Goal: Task Accomplishment & Management: Manage account settings

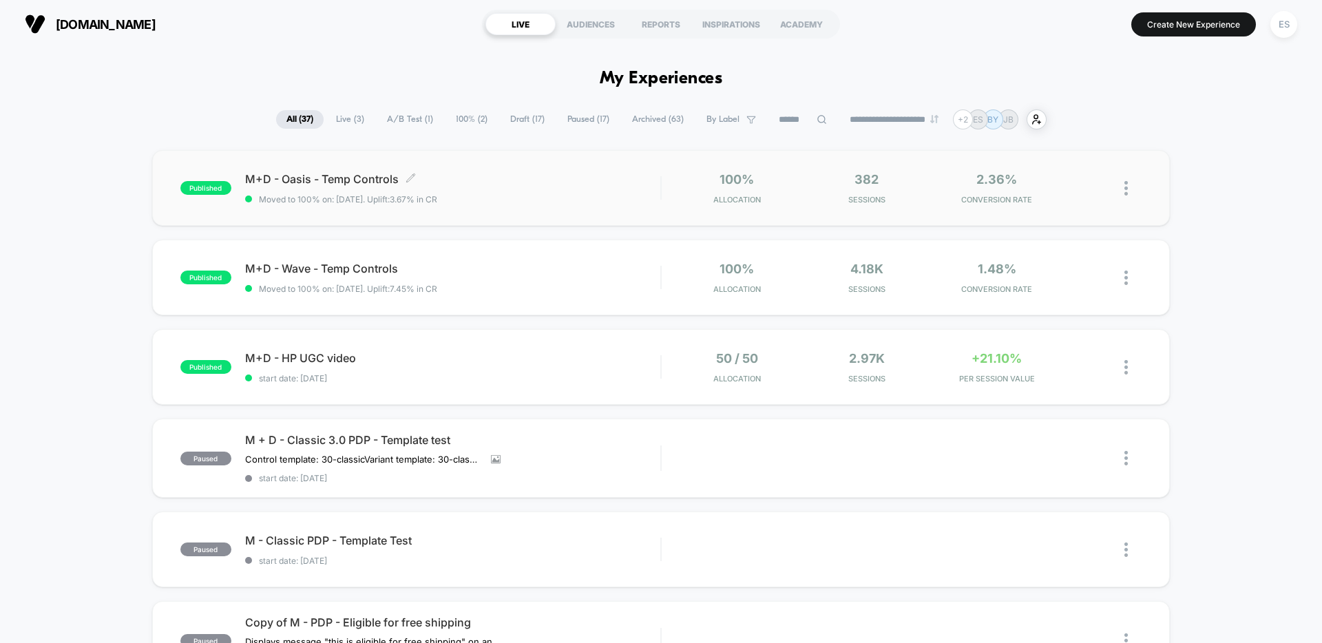
click at [349, 180] on span "M+D - Oasis - Temp Controls Click to edit experience details" at bounding box center [452, 179] width 415 height 14
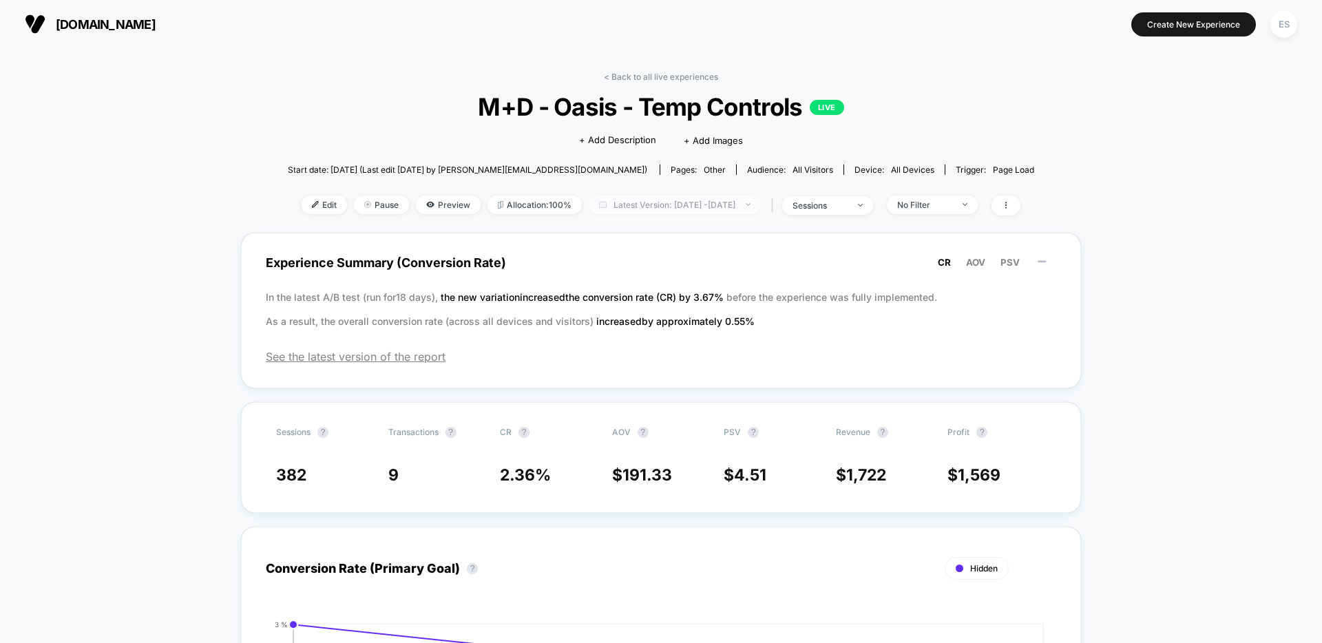
click at [653, 202] on span "Latest Version: [DATE] - [DATE]" at bounding box center [675, 205] width 172 height 19
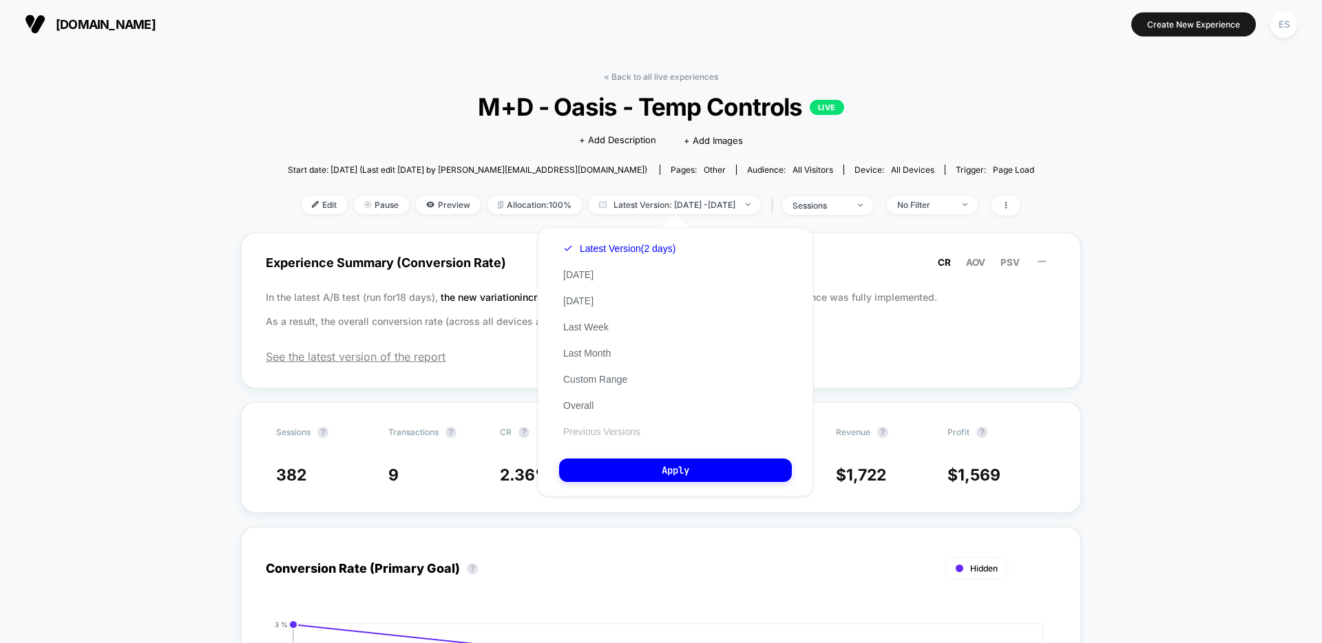
click at [606, 430] on button "Previous Versions" at bounding box center [601, 431] width 85 height 12
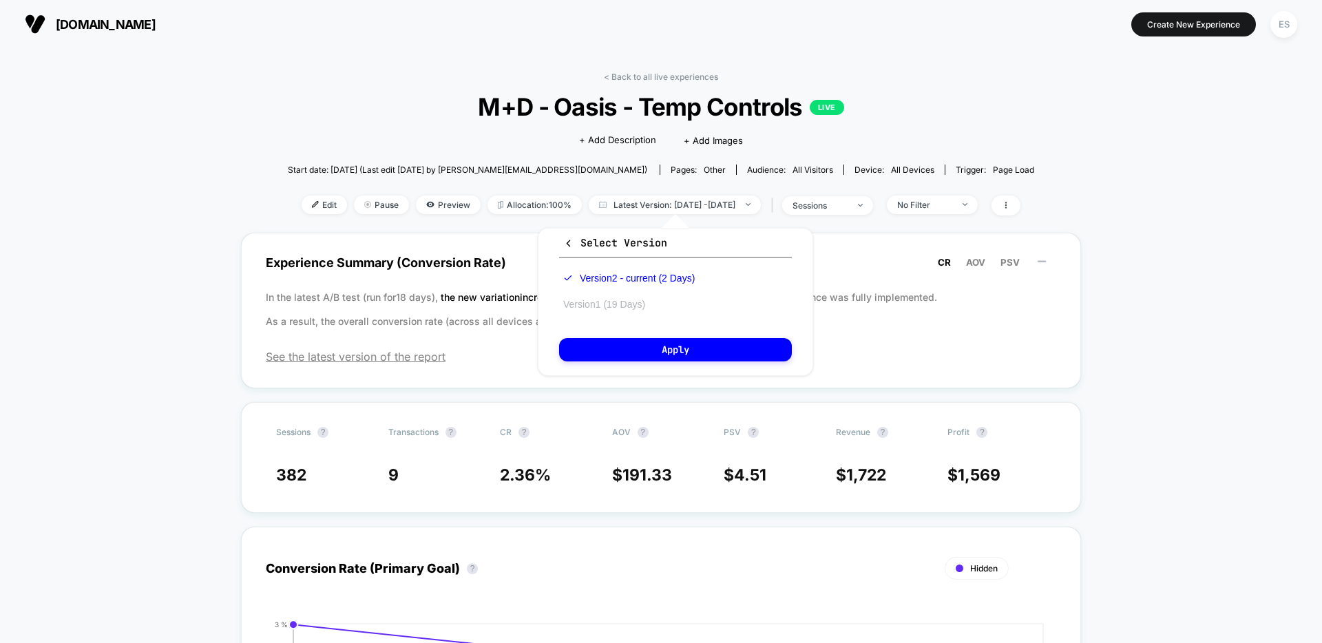
click at [593, 299] on button "Version 1 (19 Days)" at bounding box center [604, 304] width 90 height 12
click at [653, 361] on button "Apply" at bounding box center [675, 349] width 233 height 23
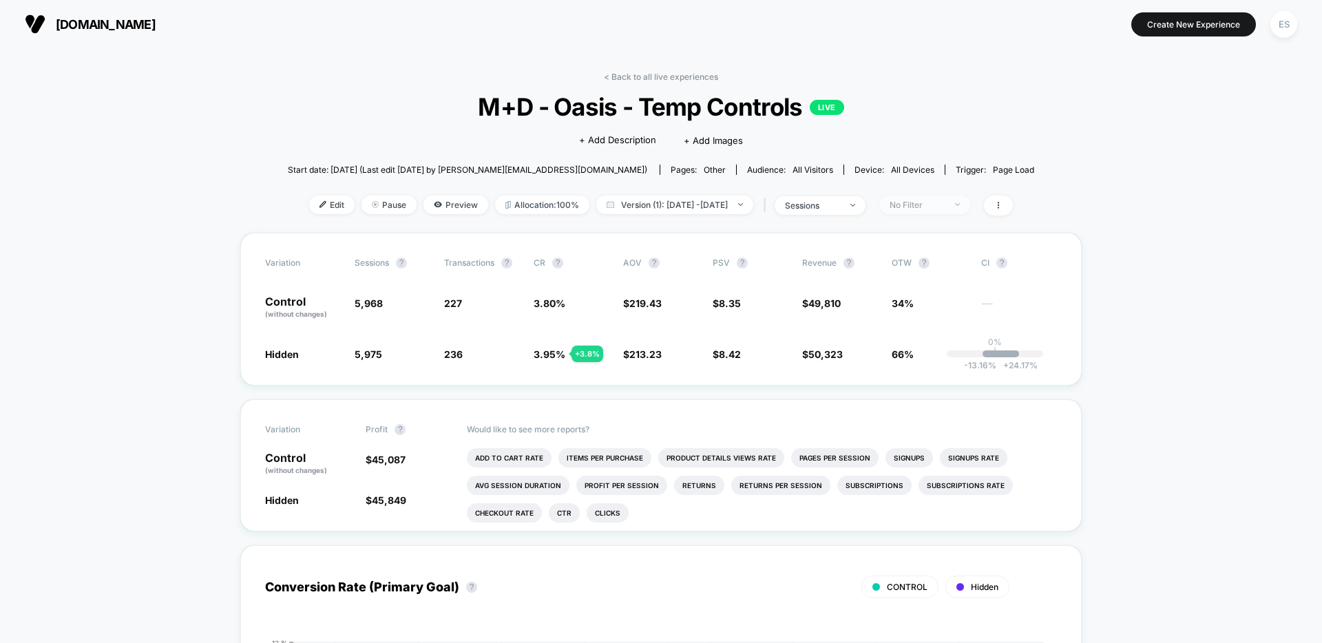
click at [967, 198] on span "No Filter" at bounding box center [924, 205] width 91 height 19
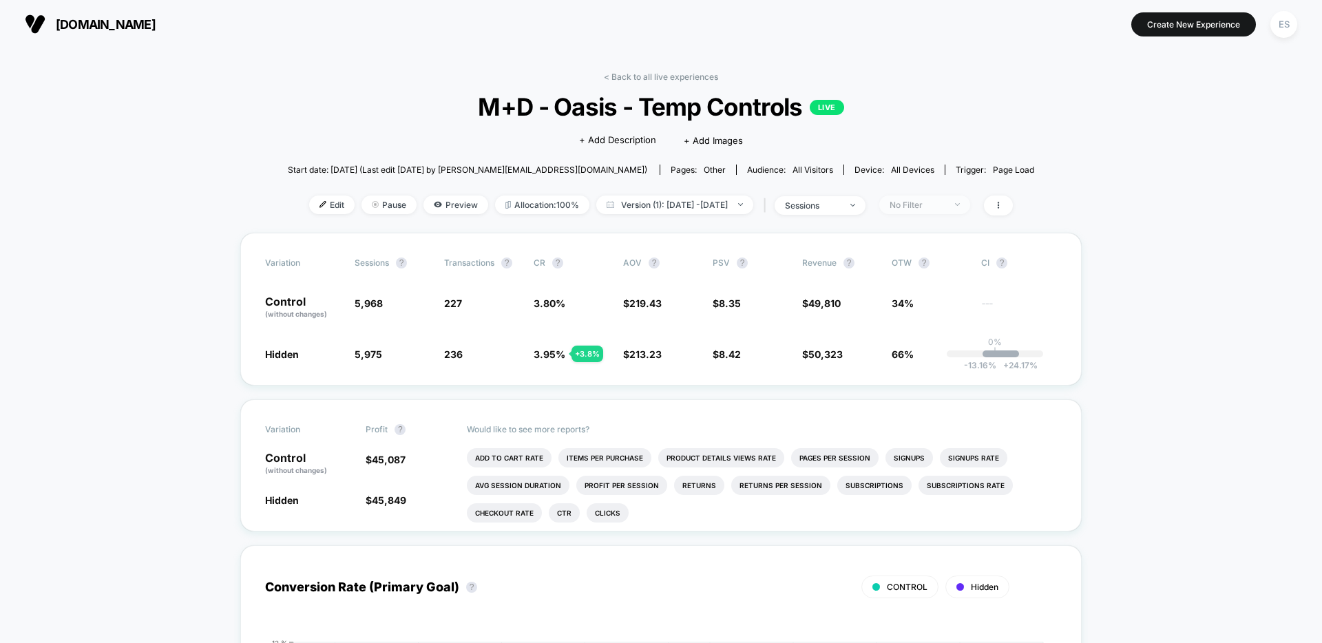
click at [945, 202] on div "No Filter" at bounding box center [917, 205] width 55 height 10
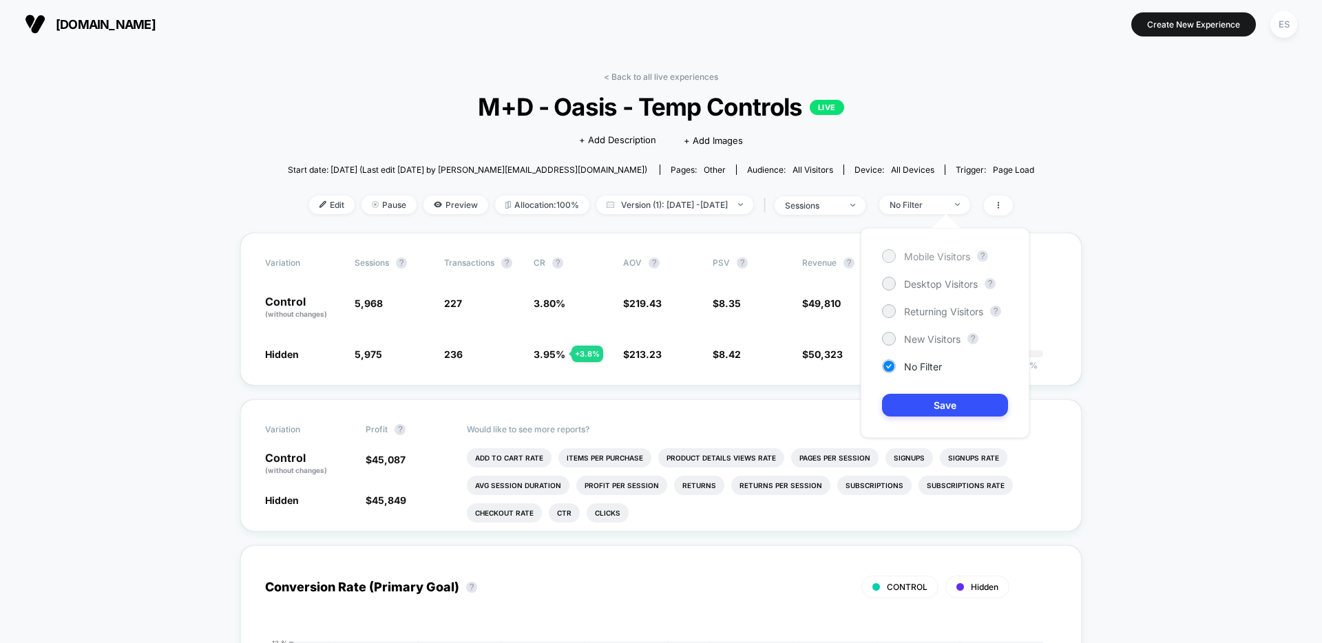
click at [934, 251] on span "Mobile Visitors" at bounding box center [937, 257] width 66 height 12
click at [951, 408] on button "Save" at bounding box center [945, 405] width 126 height 23
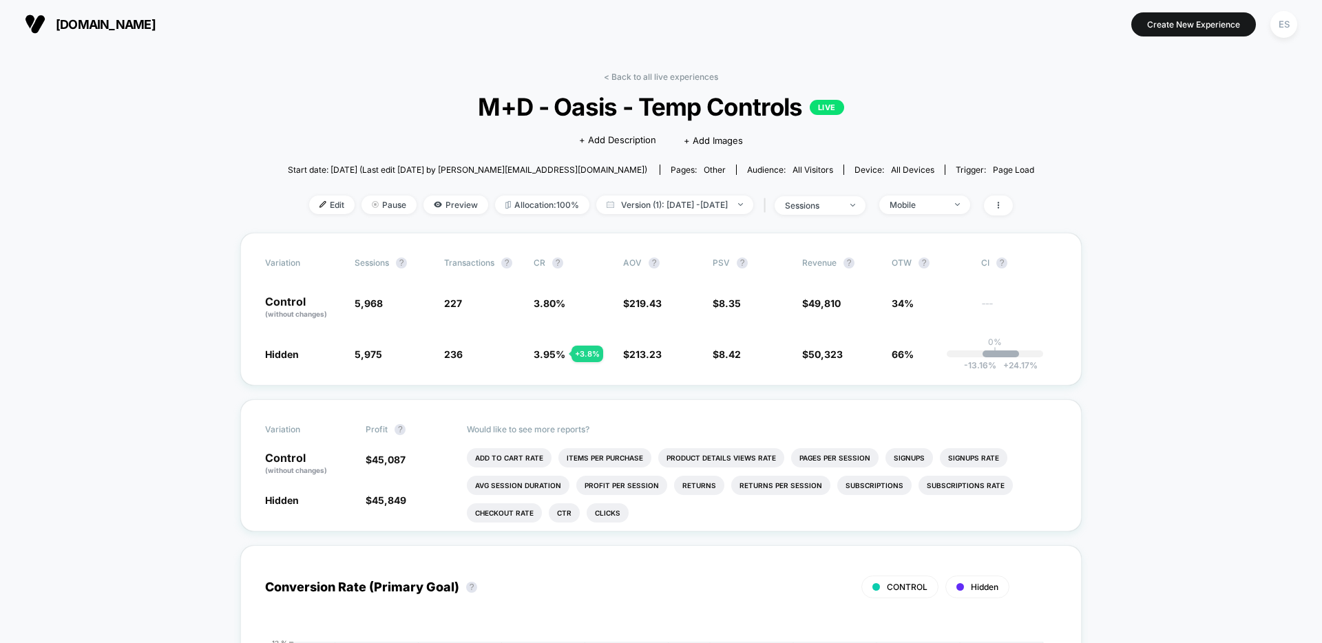
click at [945, 202] on div "Mobile" at bounding box center [917, 205] width 55 height 10
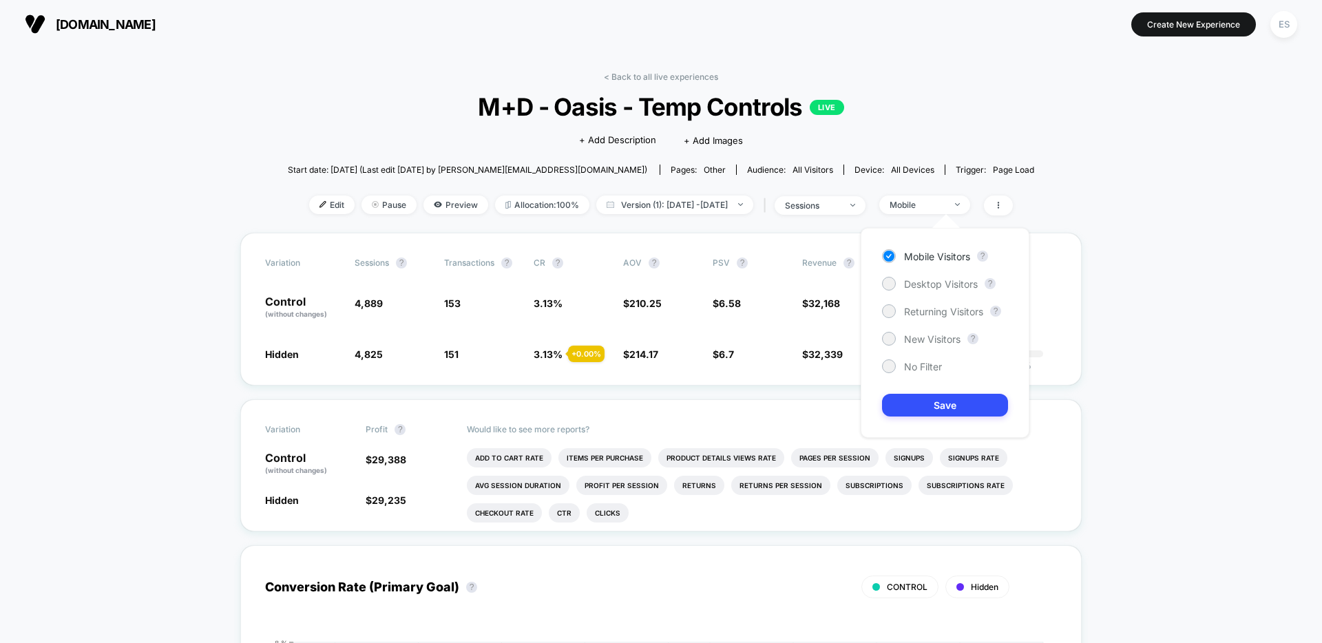
click at [933, 292] on div "Mobile Visitors ? Desktop Visitors ? Returning Visitors ? New Visitors ? No Fil…" at bounding box center [945, 333] width 169 height 210
click at [934, 288] on span "Desktop Visitors" at bounding box center [941, 284] width 74 height 12
click at [962, 400] on button "Save" at bounding box center [945, 405] width 126 height 23
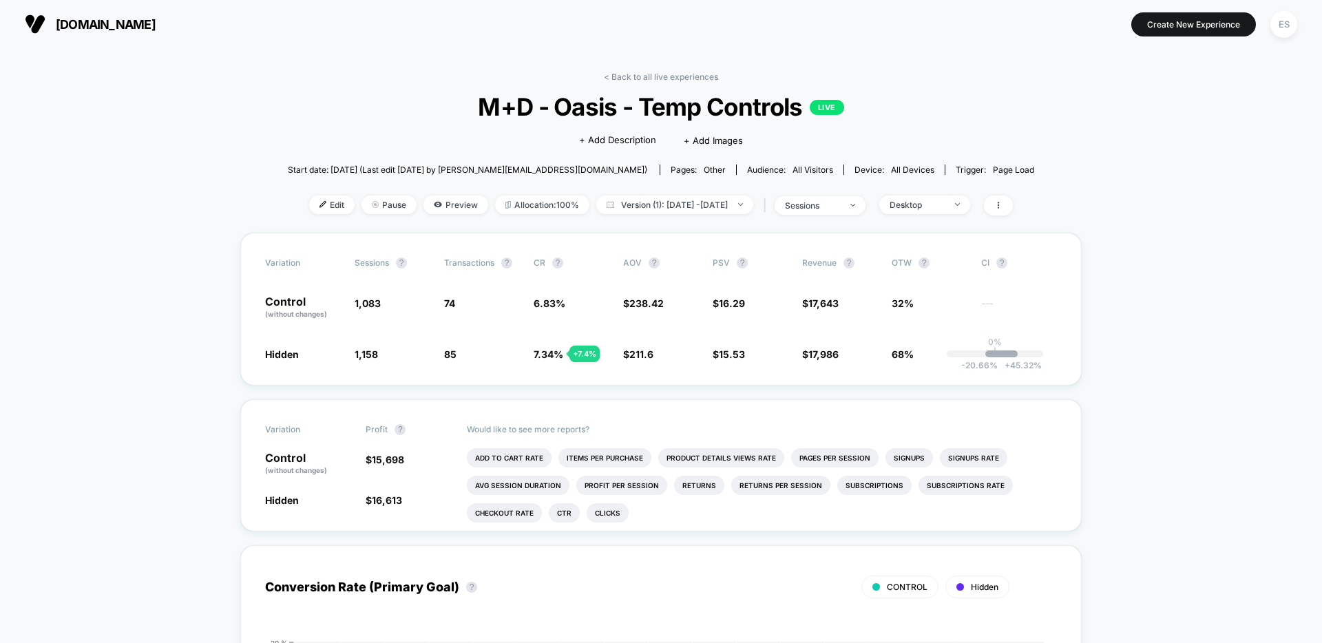
click at [647, 74] on link "< Back to all live experiences" at bounding box center [661, 77] width 114 height 10
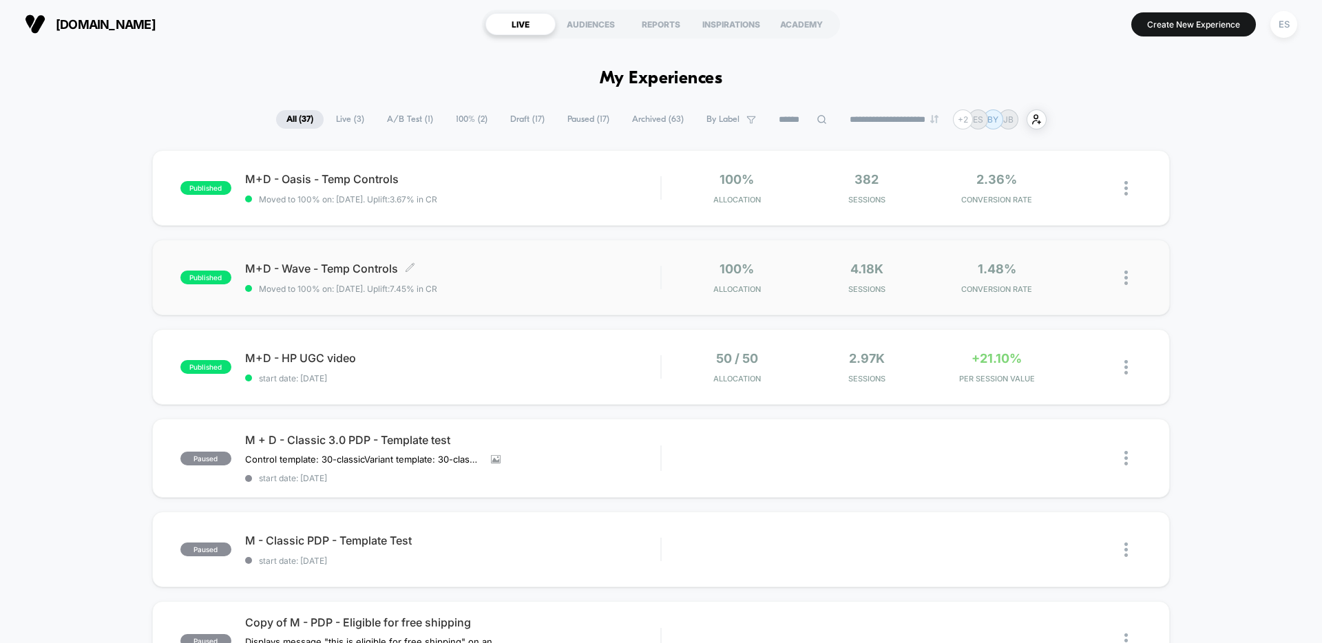
click at [345, 267] on span "M+D - Wave - Temp Controls Click to edit experience details" at bounding box center [452, 269] width 415 height 14
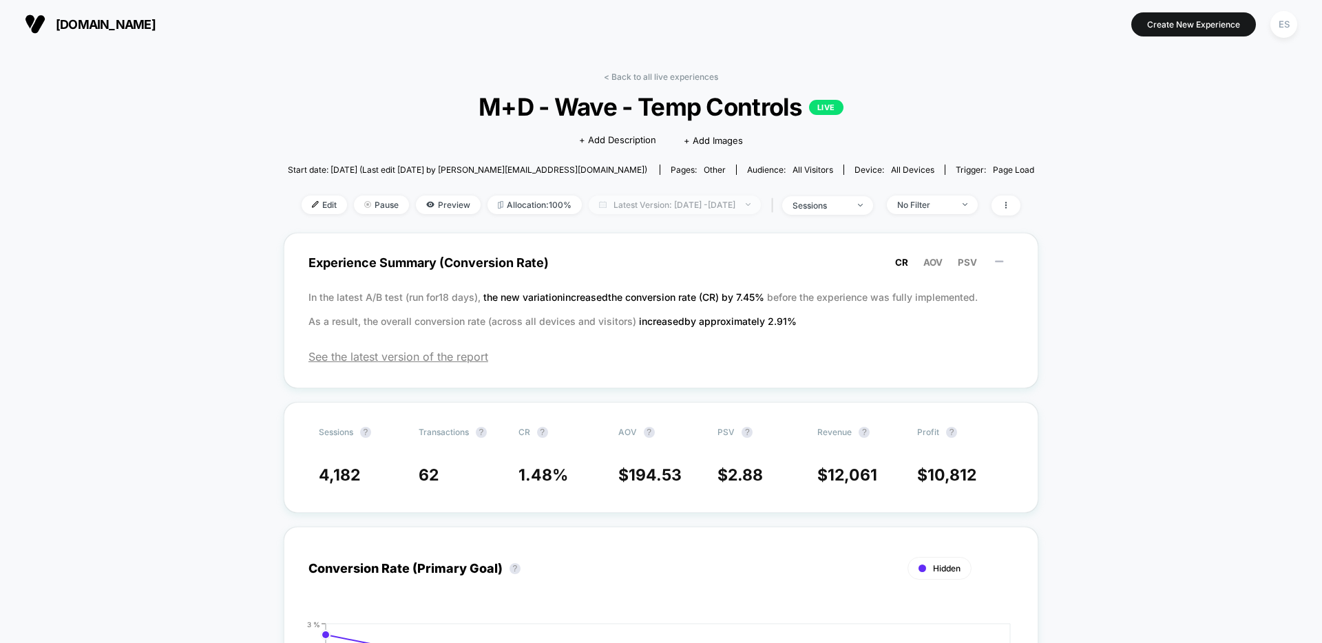
click at [717, 207] on span "Latest Version: [DATE] - [DATE]" at bounding box center [675, 205] width 172 height 19
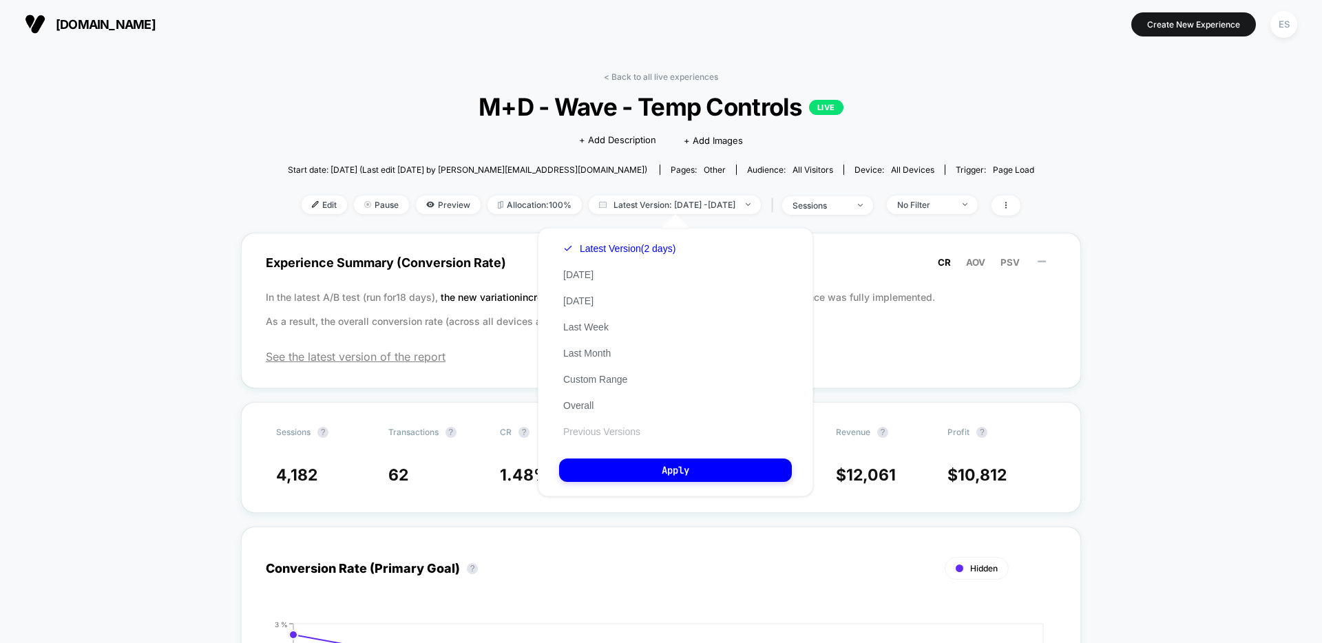
click at [620, 432] on button "Previous Versions" at bounding box center [601, 431] width 85 height 12
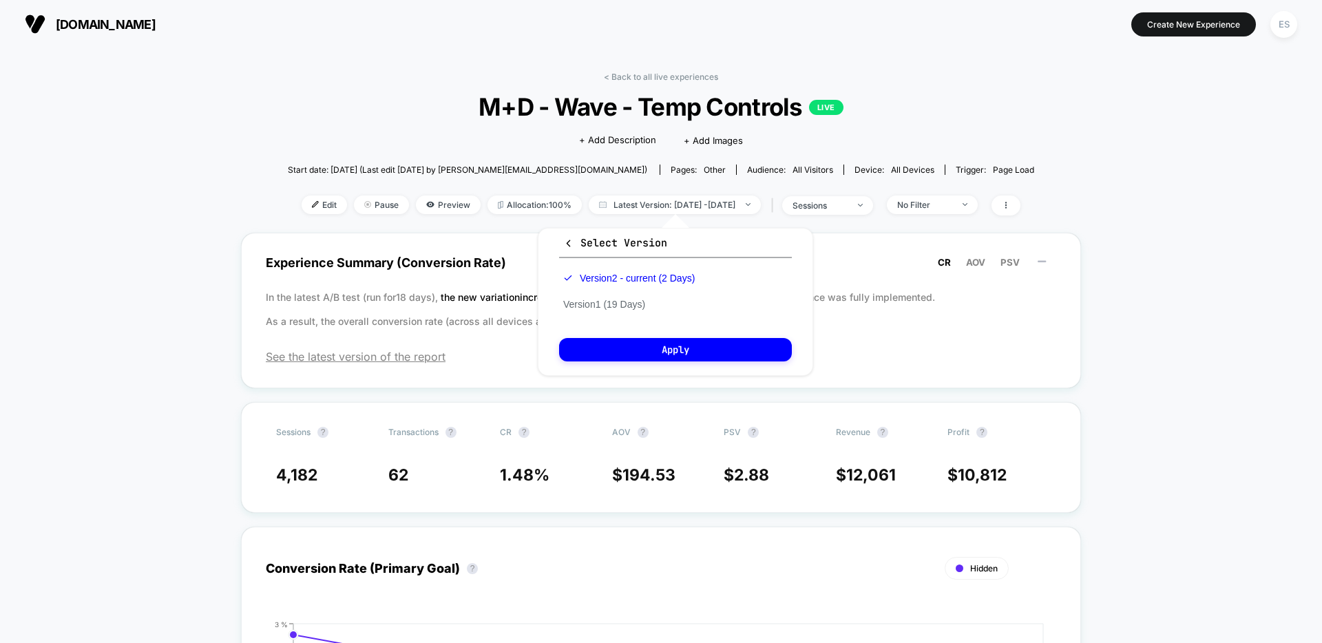
click at [665, 303] on div "Version 2 - current (2 Days) Version 1 (19 Days)" at bounding box center [629, 291] width 140 height 52
click at [596, 294] on div "Version 2 - current (2 Days) Version 1 (19 Days)" at bounding box center [629, 291] width 140 height 52
click at [603, 304] on button "Version 1 (19 Days)" at bounding box center [604, 304] width 90 height 12
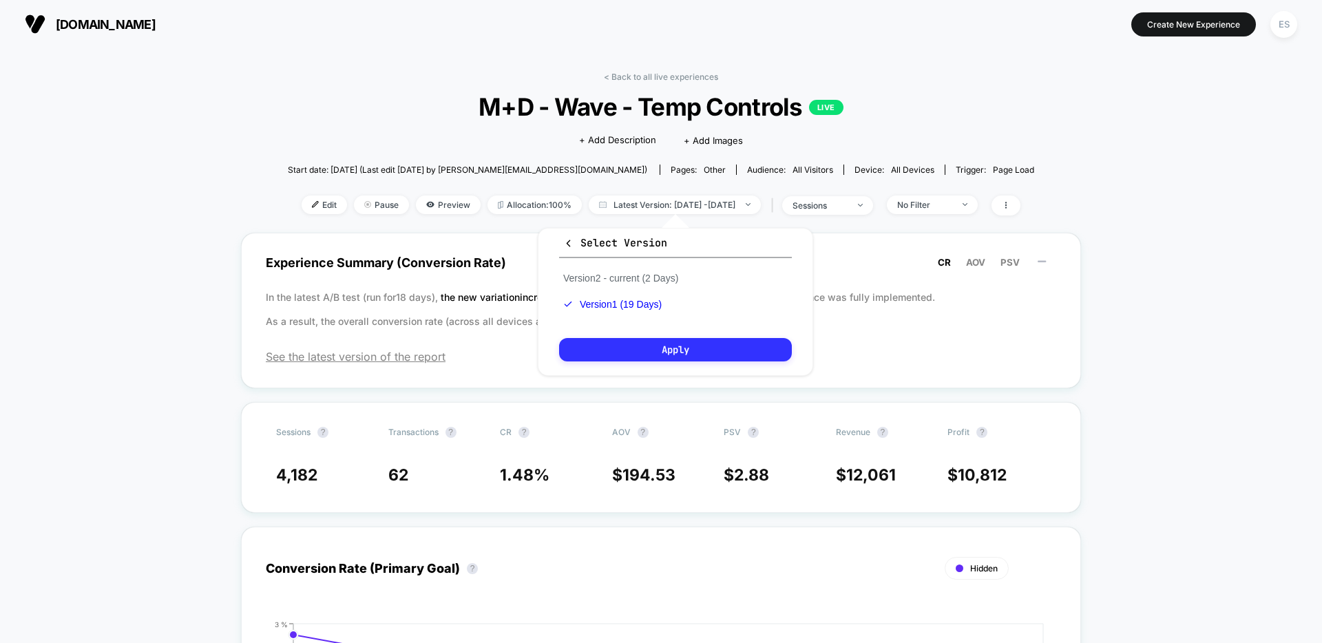
click at [658, 355] on button "Apply" at bounding box center [675, 349] width 233 height 23
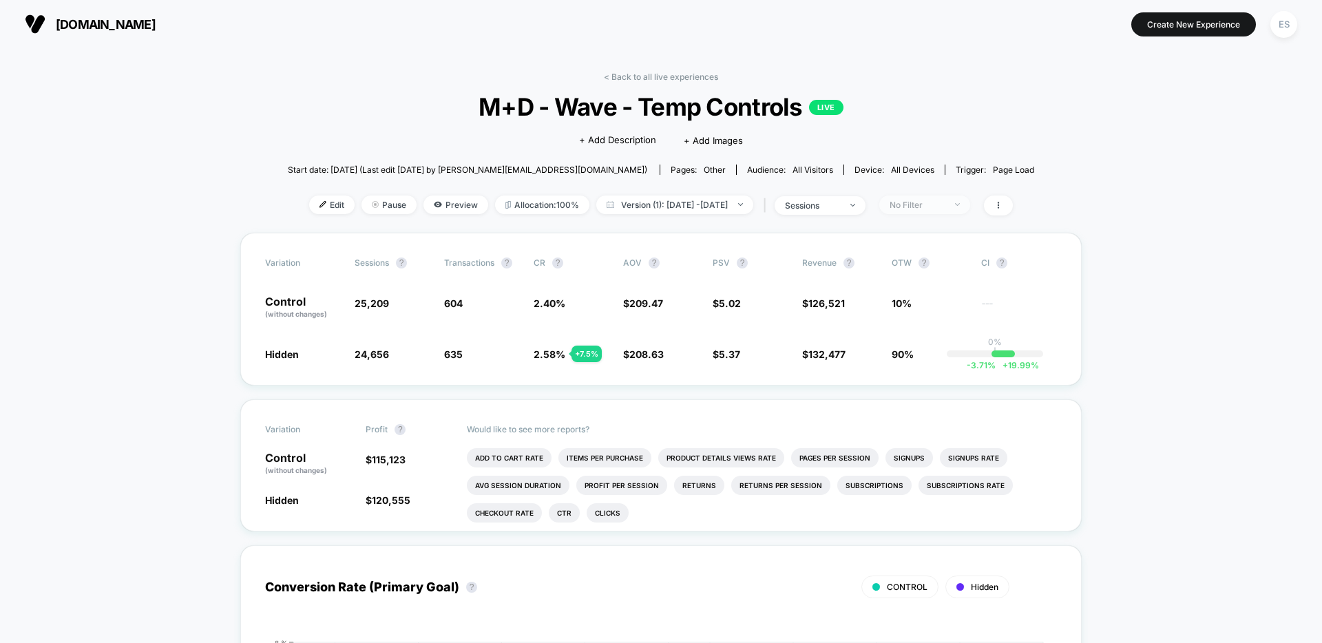
click at [945, 202] on div "No Filter" at bounding box center [917, 205] width 55 height 10
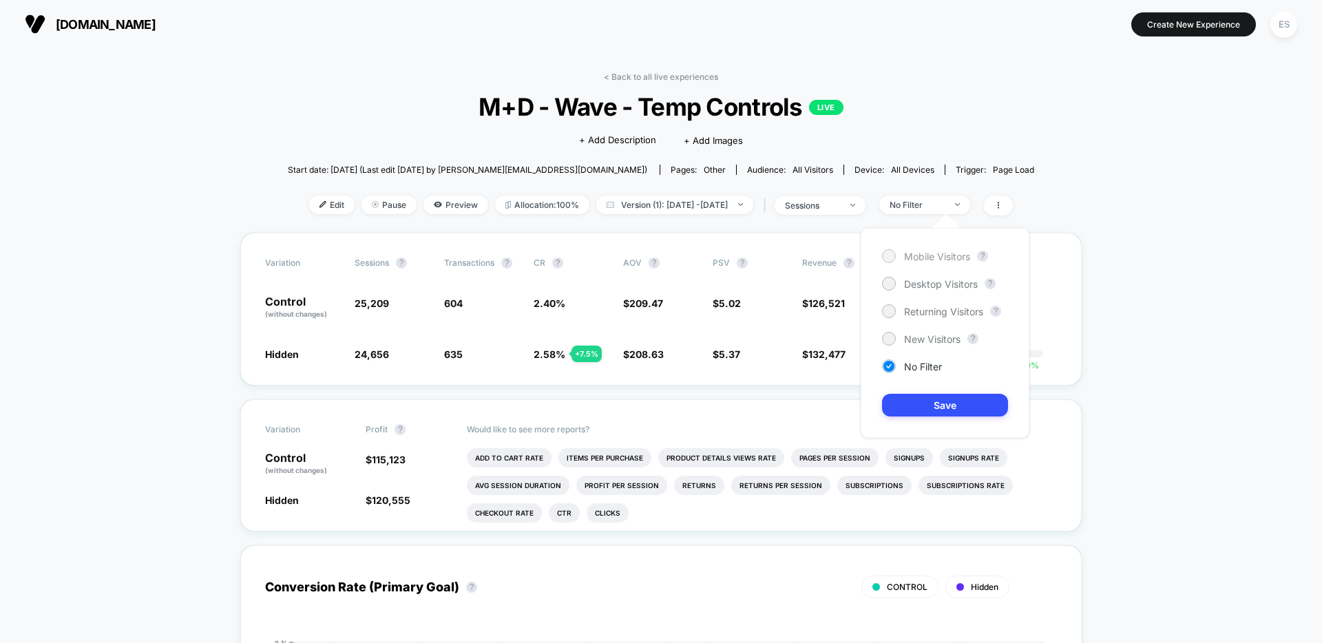
click at [918, 257] on span "Mobile Visitors" at bounding box center [937, 257] width 66 height 12
click at [935, 399] on button "Save" at bounding box center [945, 405] width 126 height 23
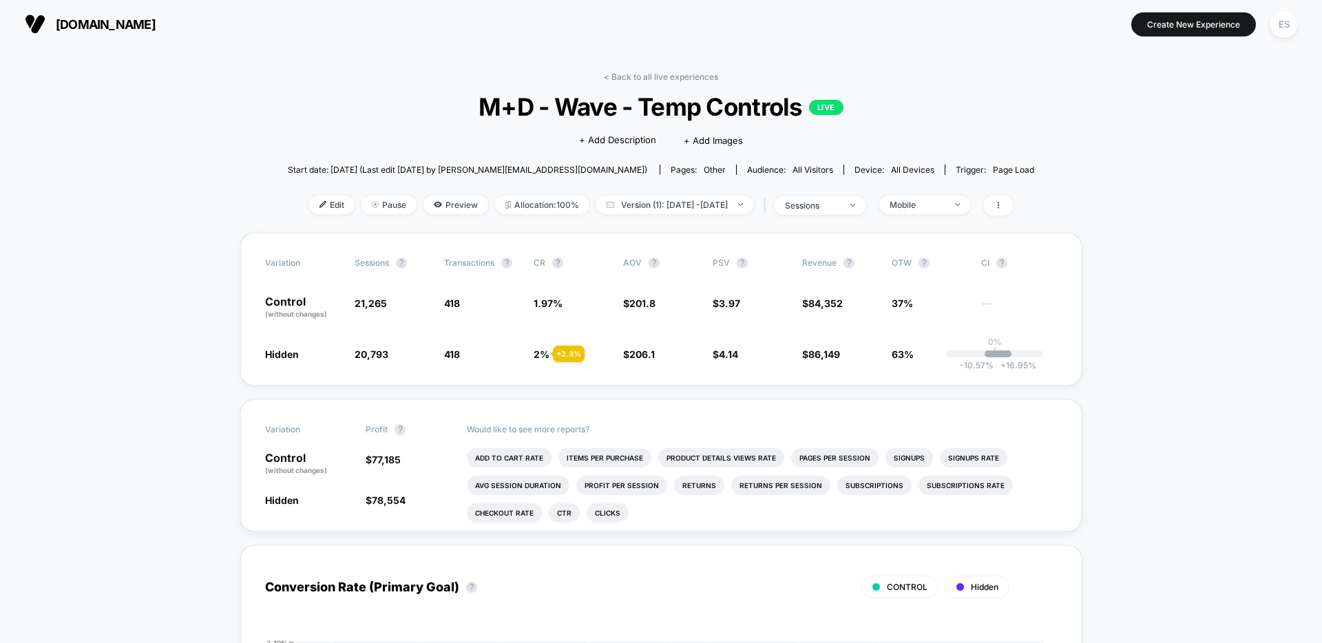
click at [131, 31] on button "[DOMAIN_NAME]" at bounding box center [90, 24] width 139 height 22
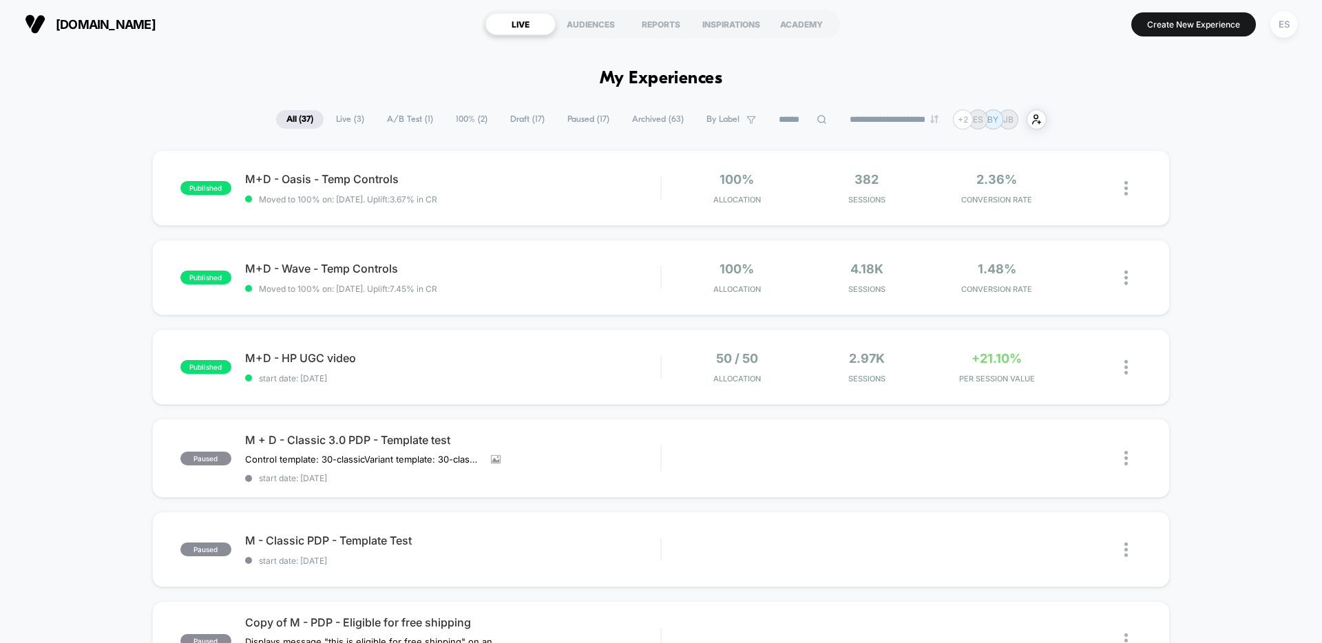
click at [568, 123] on span "Paused ( 17 )" at bounding box center [588, 119] width 63 height 19
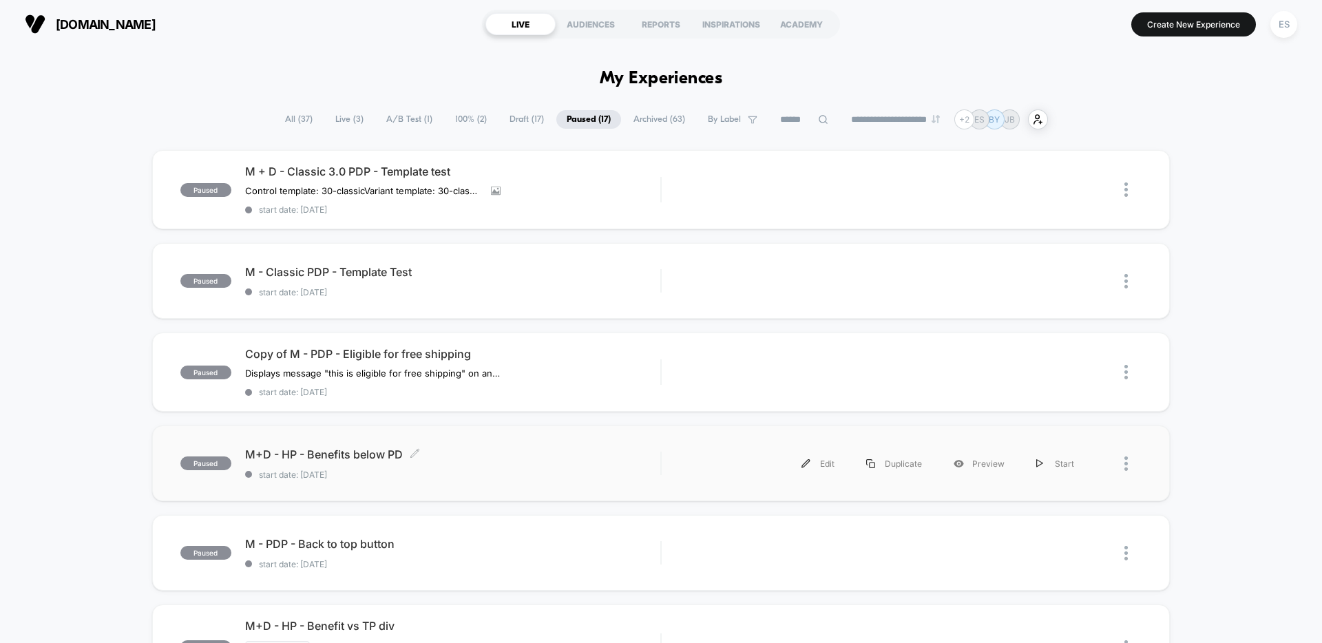
click at [336, 456] on span "M+D - HP - Benefits below PD Click to edit experience details" at bounding box center [452, 455] width 415 height 14
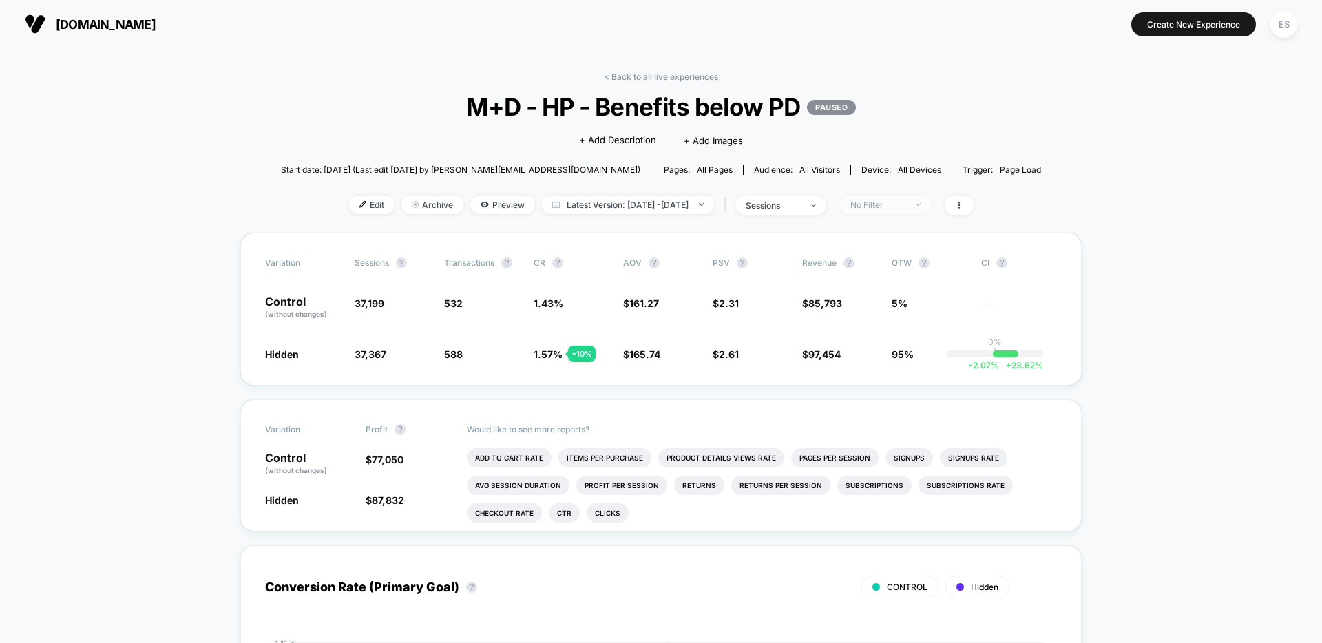
click at [905, 204] on div "No Filter" at bounding box center [877, 205] width 55 height 10
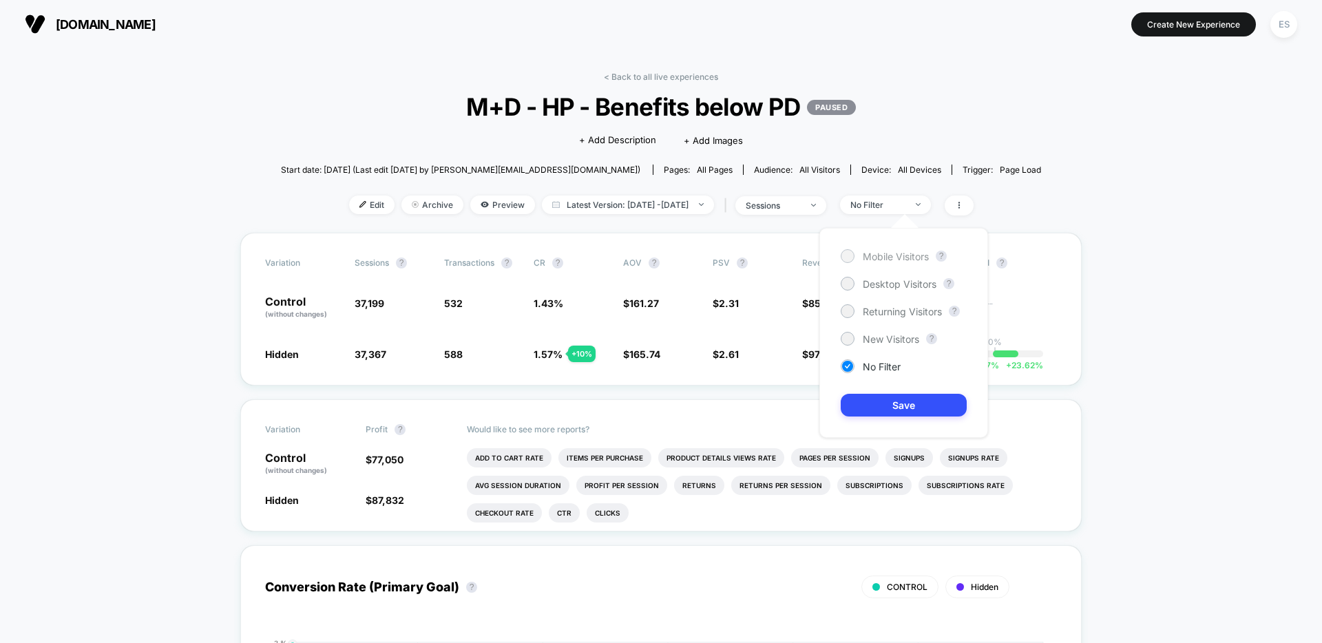
click at [898, 256] on span "Mobile Visitors" at bounding box center [896, 257] width 66 height 12
click at [886, 412] on button "Save" at bounding box center [904, 405] width 126 height 23
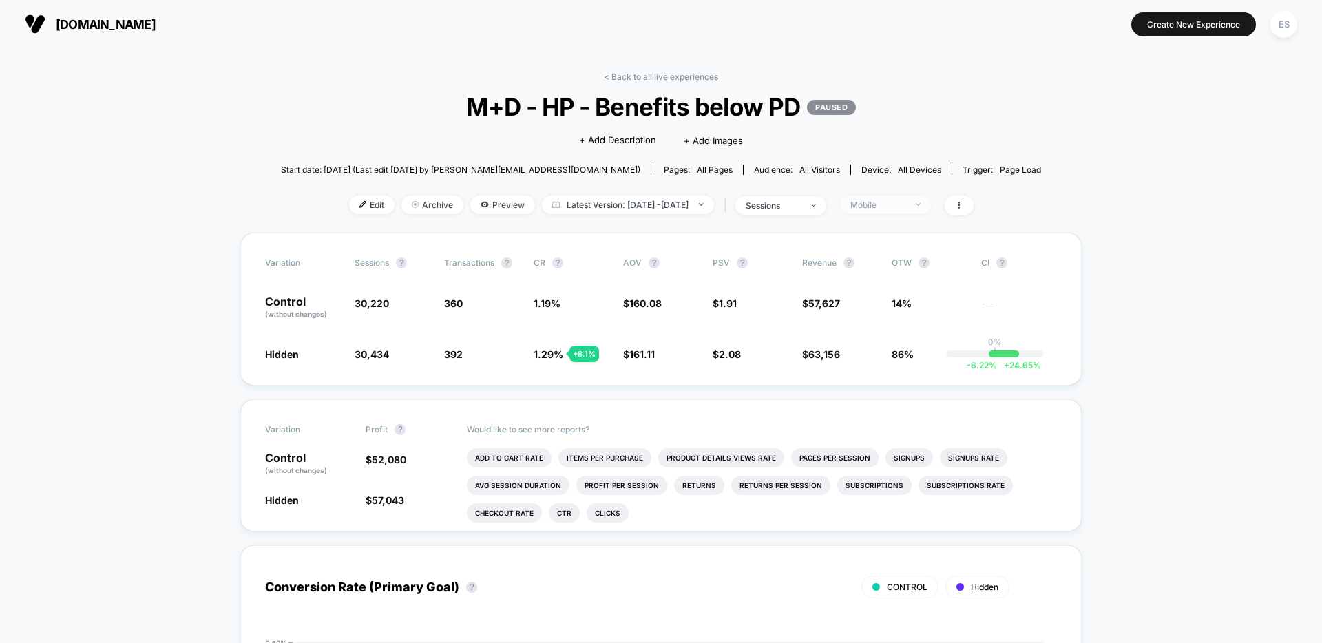
click at [905, 203] on div "Mobile" at bounding box center [877, 205] width 55 height 10
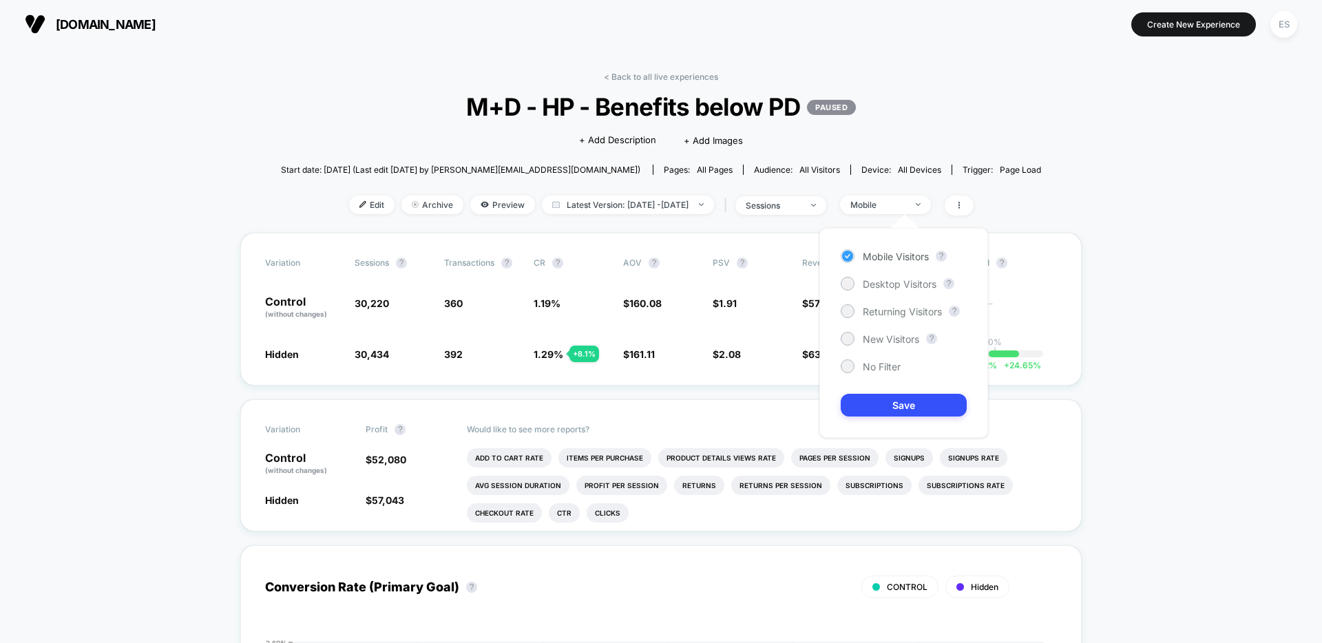
click at [903, 258] on span "Mobile Visitors" at bounding box center [896, 257] width 66 height 12
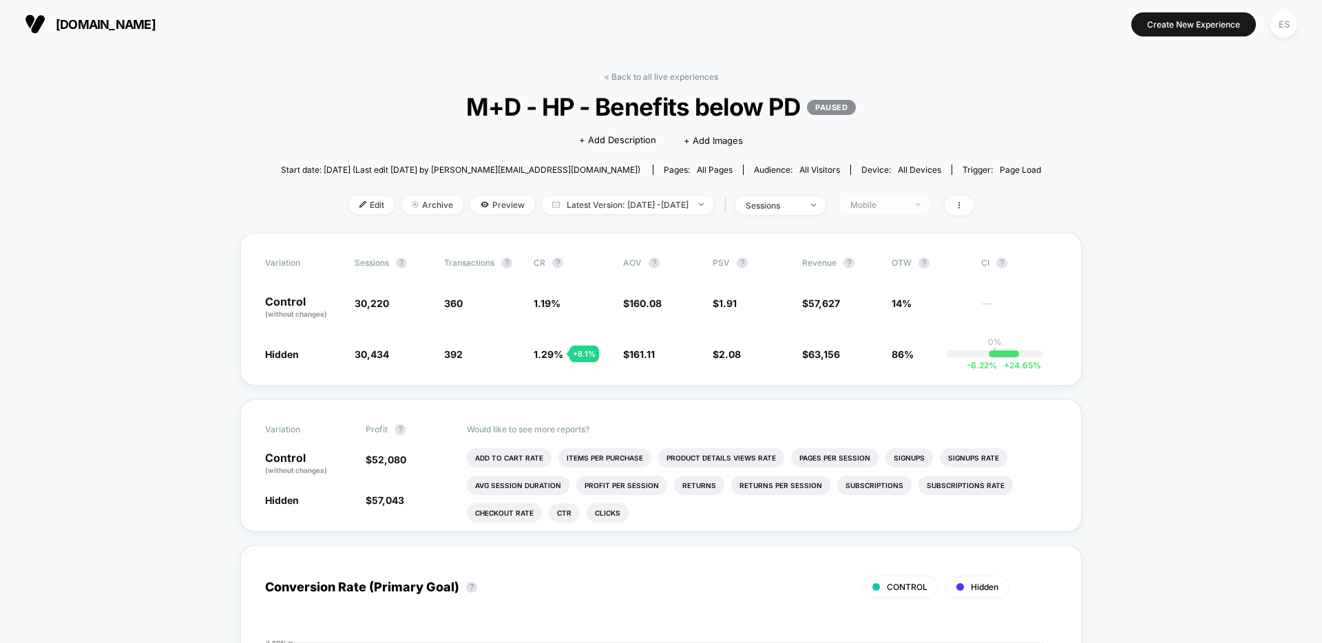
click at [912, 211] on span "Mobile" at bounding box center [885, 205] width 91 height 19
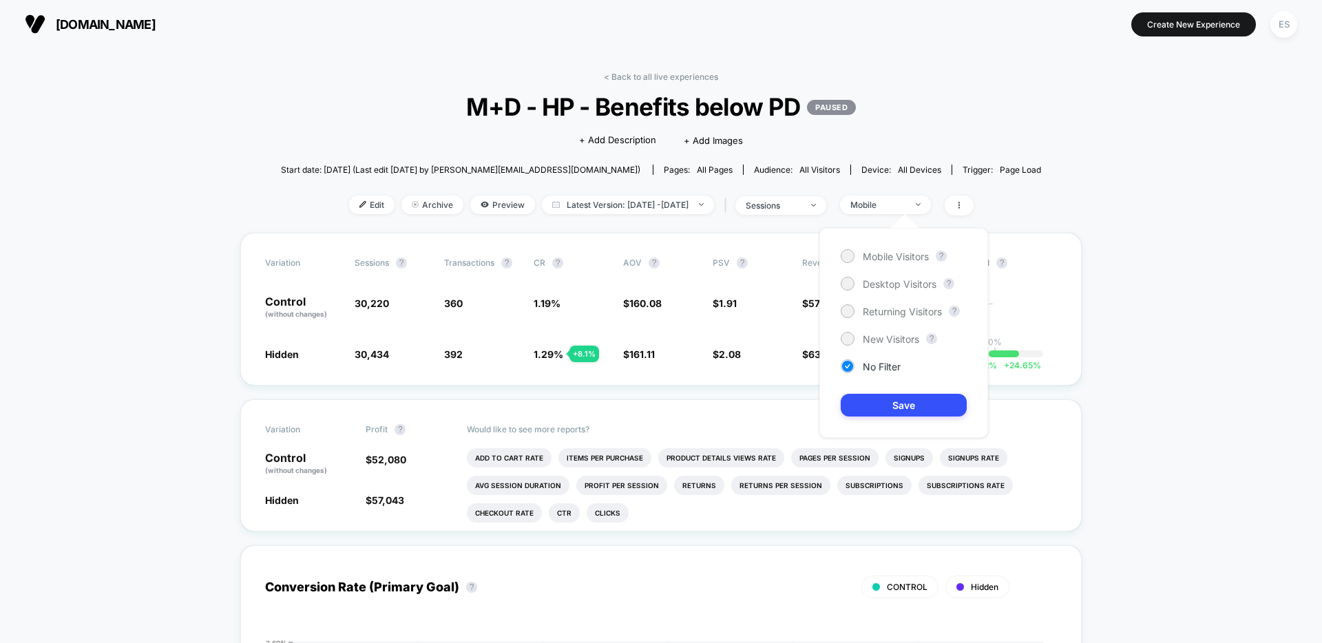
click at [877, 374] on div "Mobile Visitors ? Desktop Visitors ? Returning Visitors ? New Visitors ? No Fil…" at bounding box center [903, 333] width 169 height 210
click at [883, 396] on button "Save" at bounding box center [904, 405] width 126 height 23
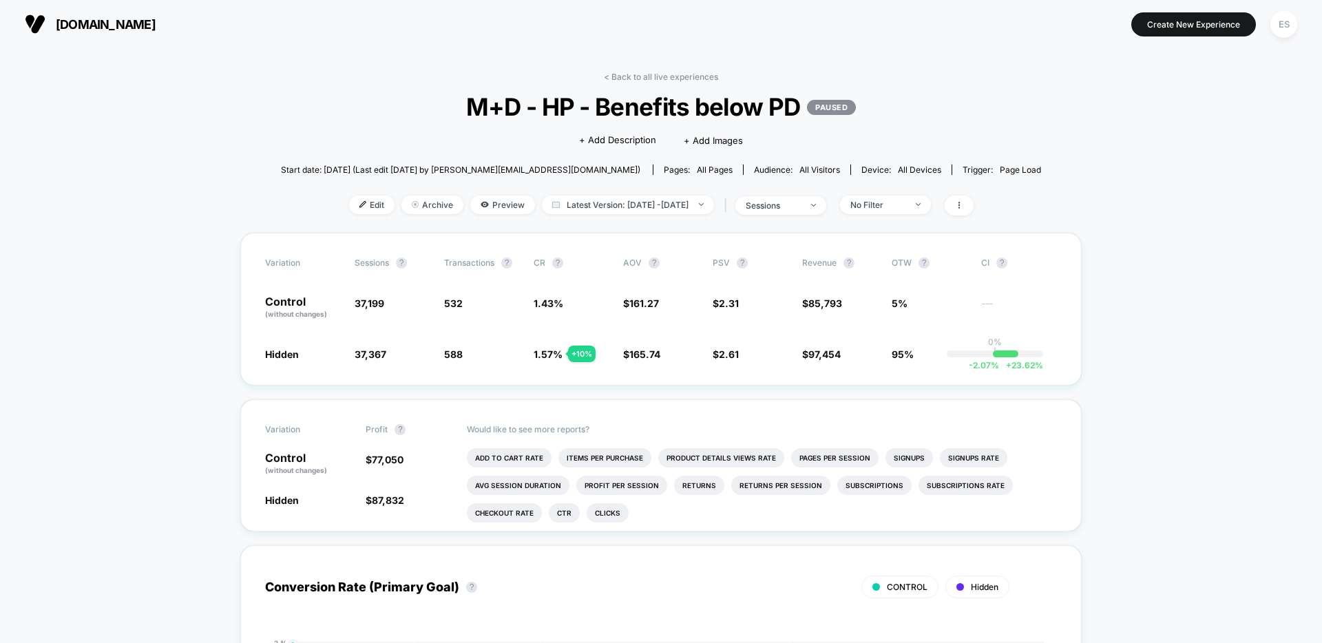
click at [656, 78] on link "< Back to all live experiences" at bounding box center [661, 77] width 114 height 10
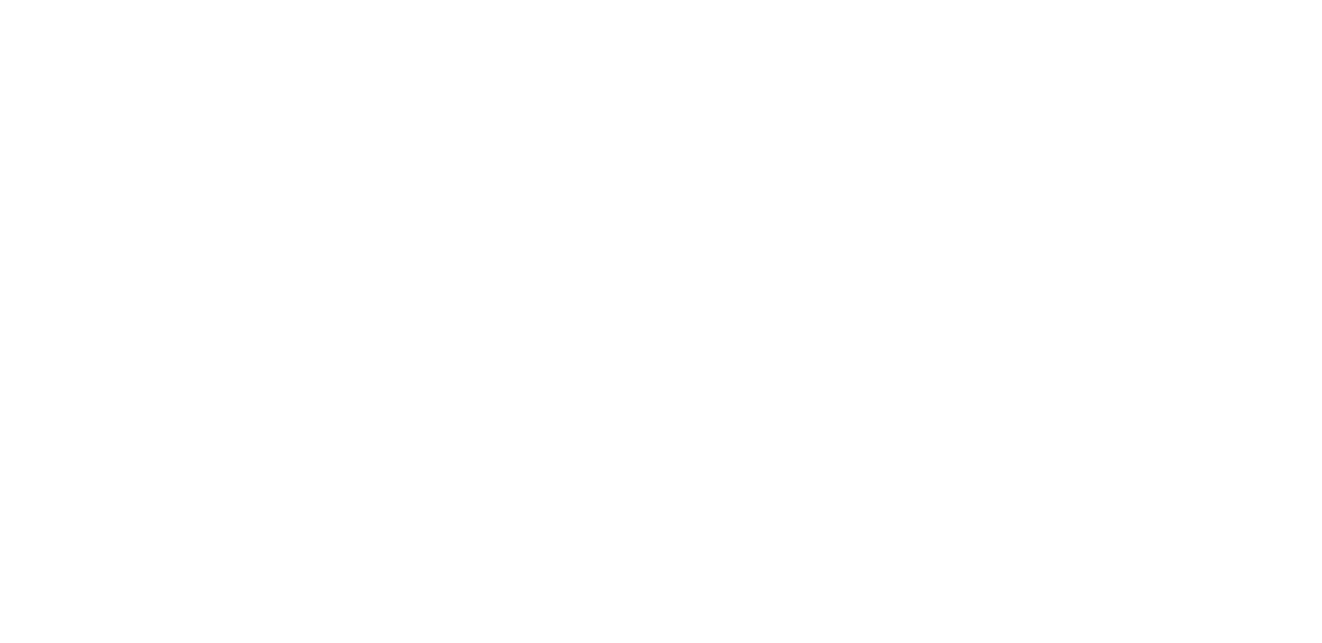
click at [655, 6] on html "Navigated to [DOMAIN_NAME] | No-code CRO for Shopify $14000" at bounding box center [661, 3] width 1322 height 6
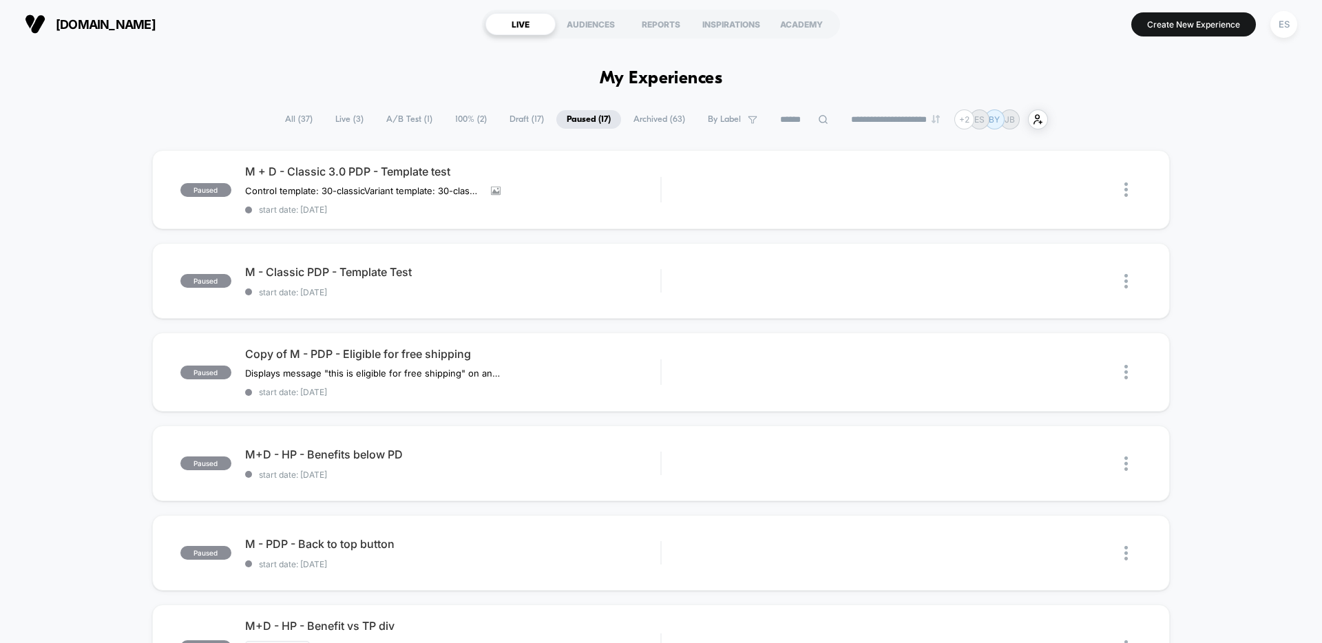
click at [346, 120] on span "Live ( 3 )" at bounding box center [349, 119] width 49 height 19
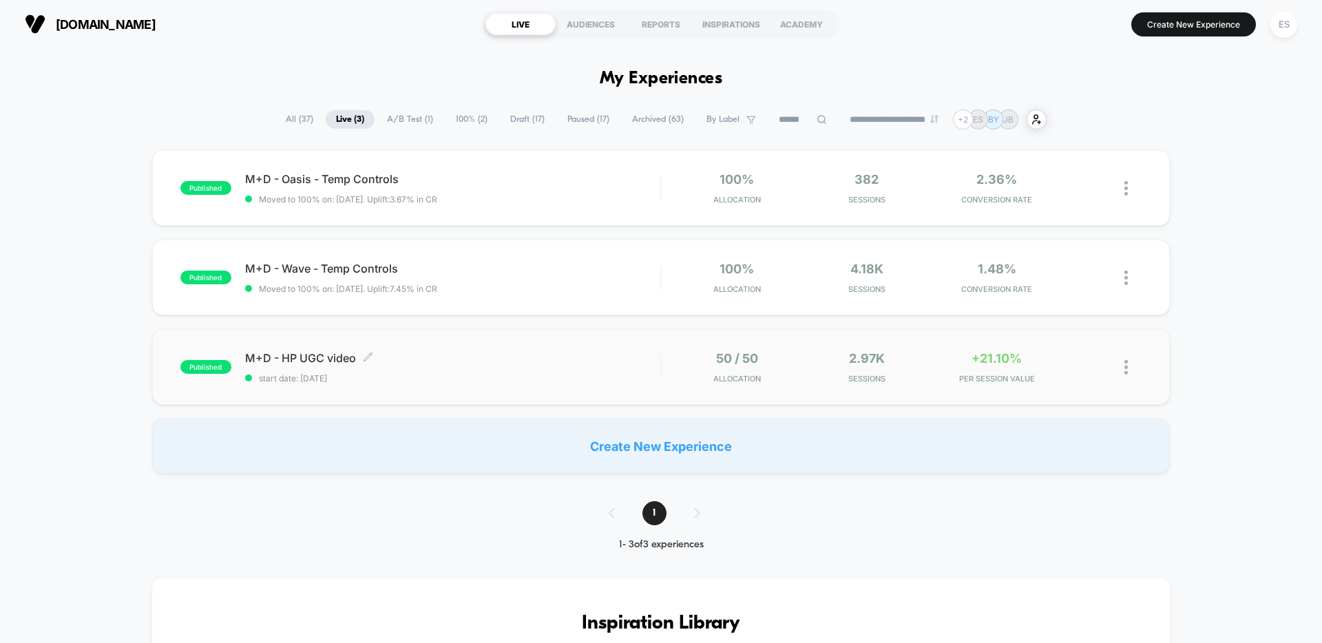
click at [308, 363] on span "M+D - HP UGC video Click to edit experience details" at bounding box center [452, 358] width 415 height 14
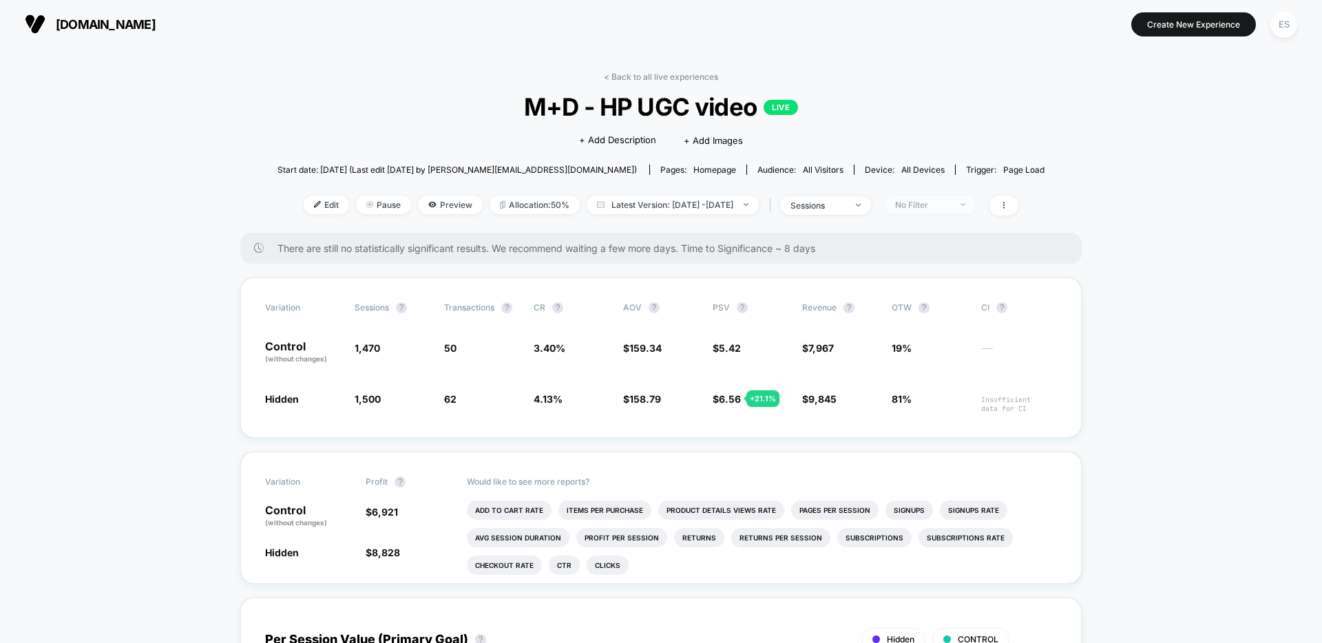
click at [950, 202] on div "No Filter" at bounding box center [922, 205] width 55 height 10
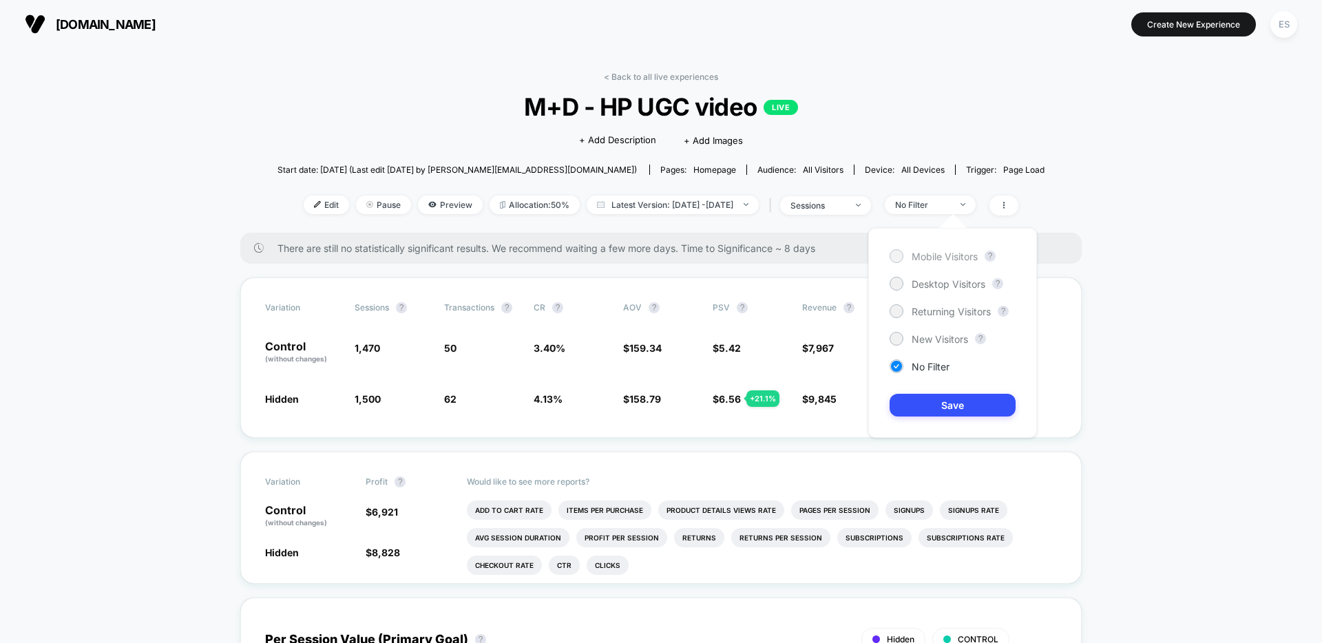
click at [967, 251] on span "Mobile Visitors" at bounding box center [945, 257] width 66 height 12
click at [963, 401] on button "Save" at bounding box center [953, 405] width 126 height 23
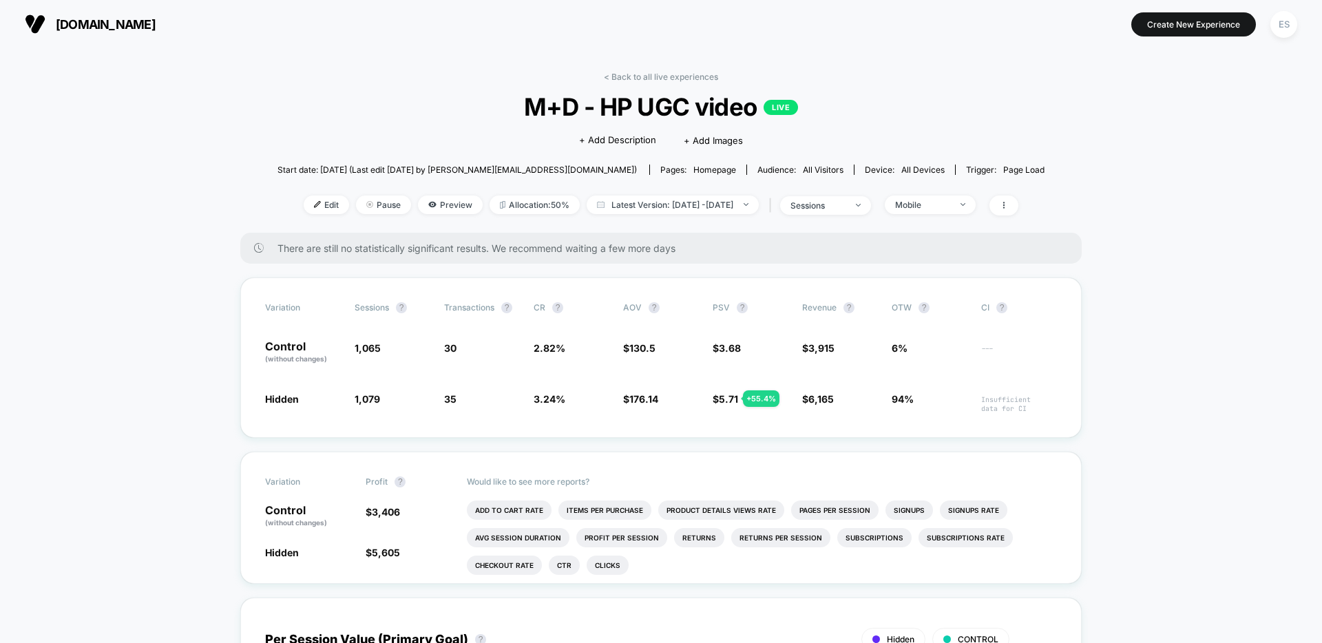
click at [950, 209] on div "Mobile" at bounding box center [922, 205] width 55 height 10
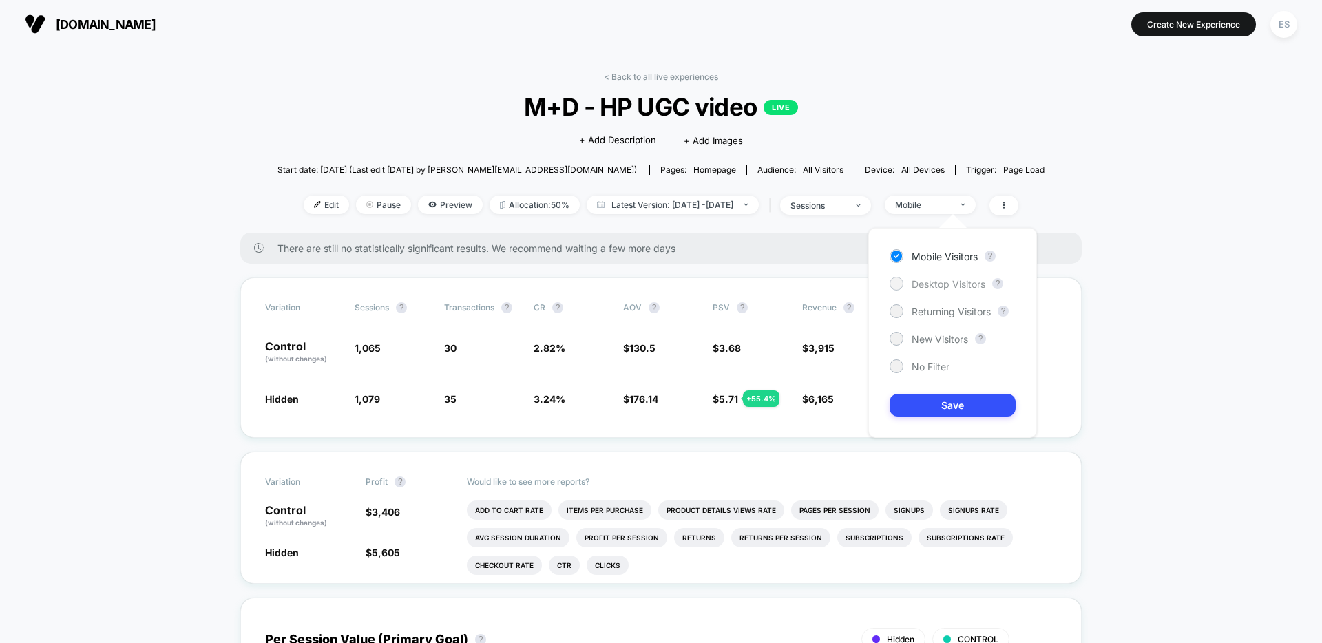
click at [951, 280] on span "Desktop Visitors" at bounding box center [949, 284] width 74 height 12
click at [958, 402] on button "Save" at bounding box center [953, 405] width 126 height 23
